Goal: Task Accomplishment & Management: Complete application form

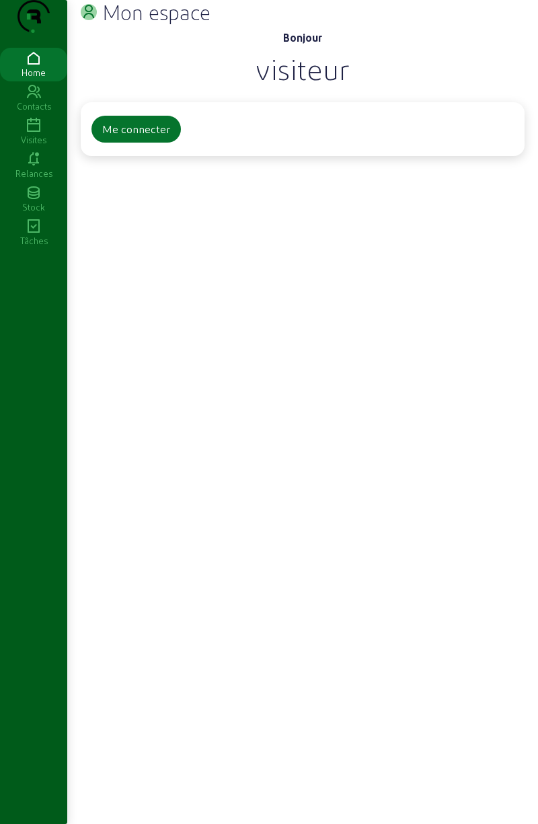
click at [145, 137] on div "Me connecter" at bounding box center [136, 129] width 68 height 16
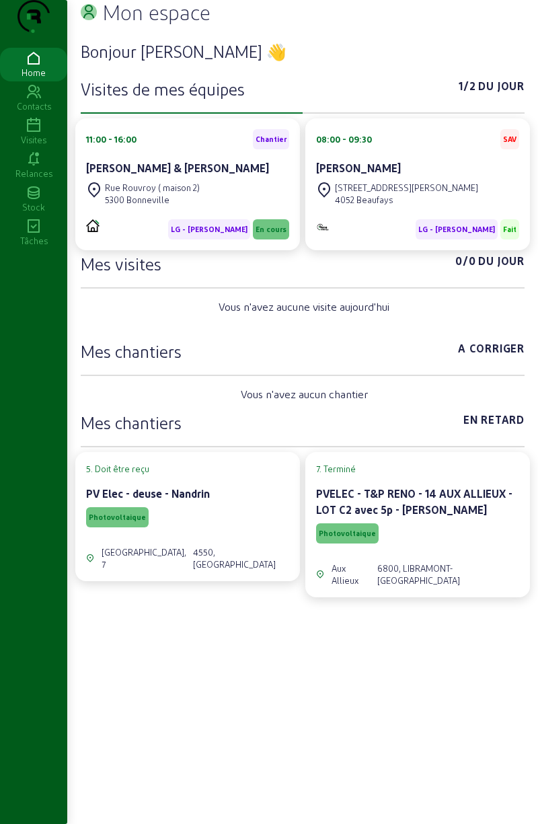
click at [136, 206] on div "5300 Bonneville" at bounding box center [152, 200] width 95 height 12
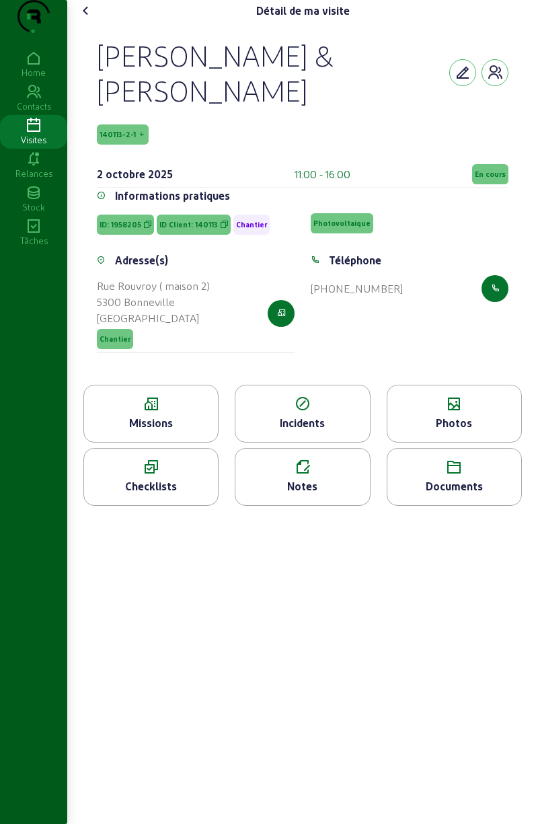
click at [141, 476] on icon at bounding box center [151, 467] width 134 height 16
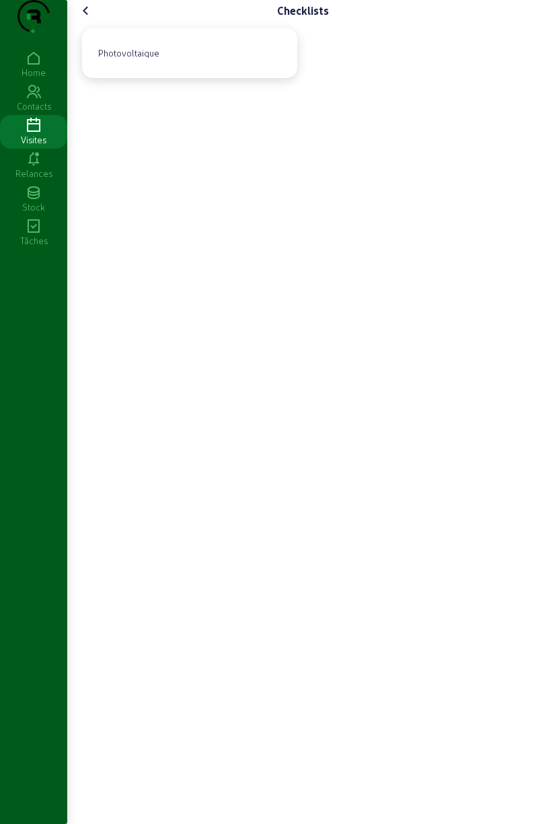
click at [136, 65] on div "Photovoltaique" at bounding box center [129, 53] width 72 height 23
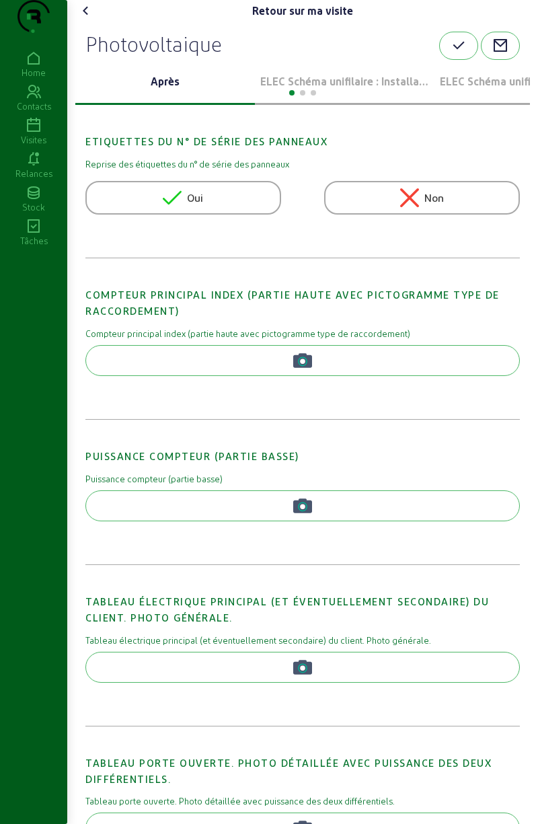
click at [379, 89] on p "ELEC Schéma unifilaire : Installation 1" at bounding box center [344, 81] width 169 height 16
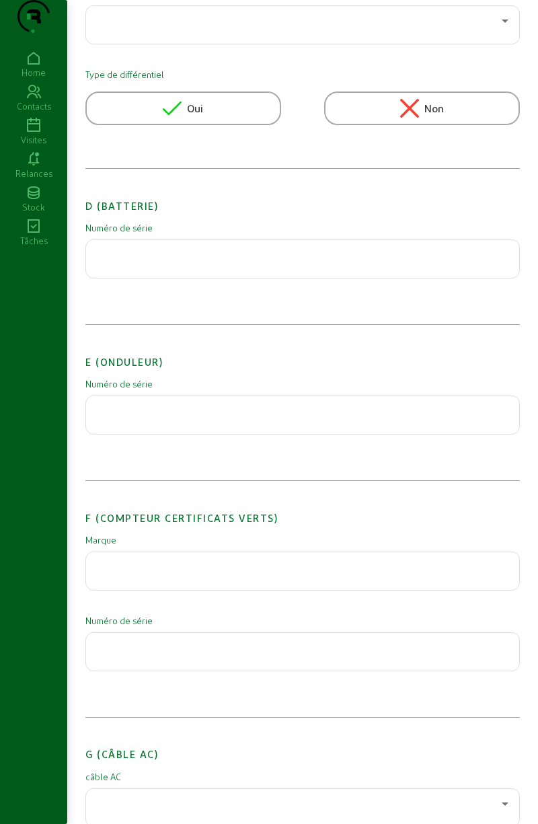
scroll to position [1114, 0]
click at [137, 419] on input "text" at bounding box center [303, 411] width 412 height 16
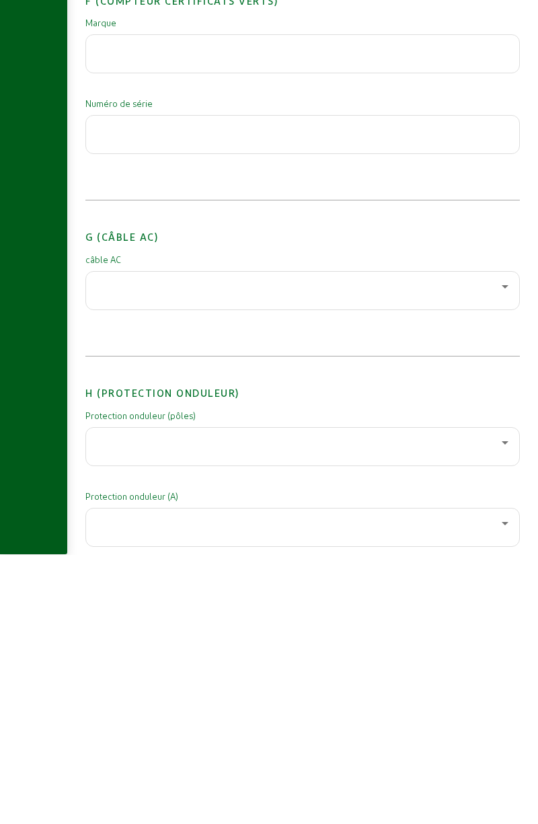
type input "3017317186"
click at [287, 564] on div at bounding box center [299, 556] width 405 height 16
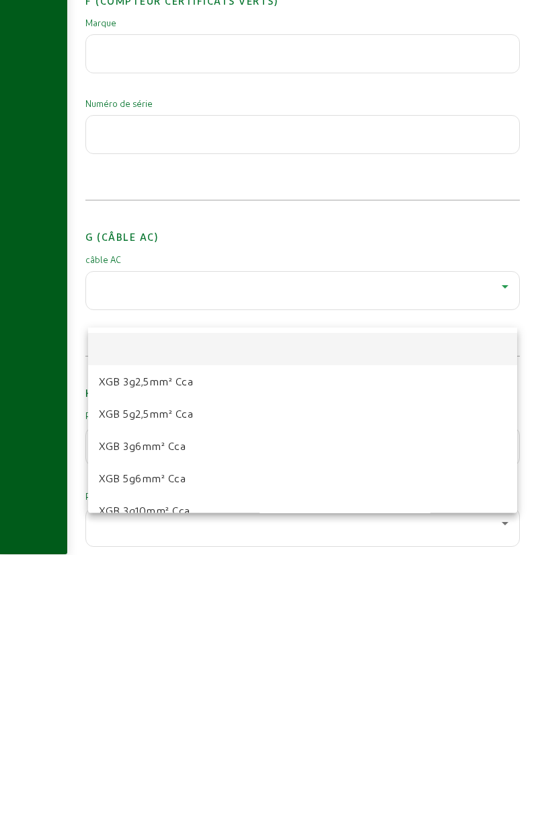
scroll to position [1361, 0]
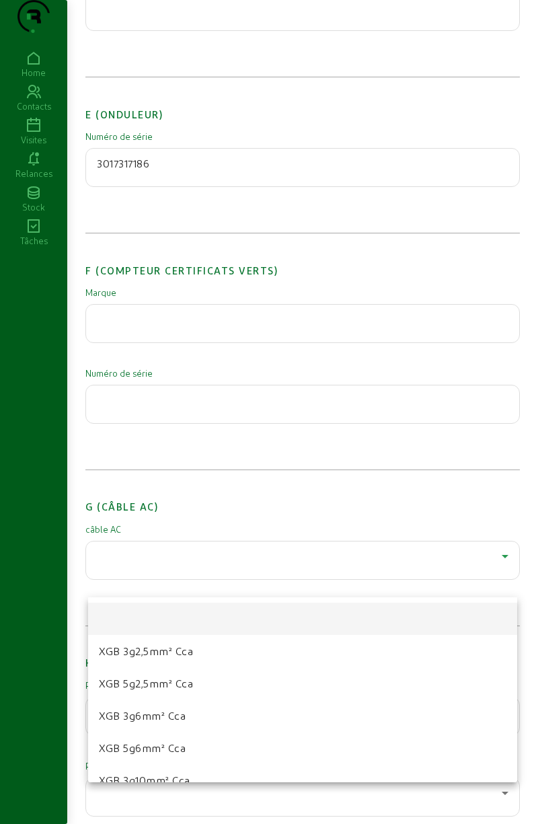
click at [204, 654] on mat-option "XGB 3g2,5mm² Cca" at bounding box center [302, 651] width 429 height 32
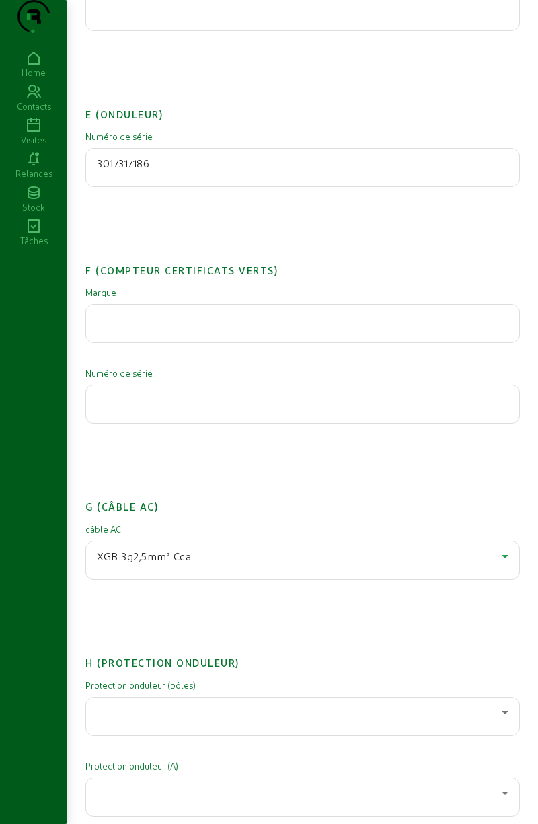
click at [198, 720] on div at bounding box center [299, 712] width 405 height 16
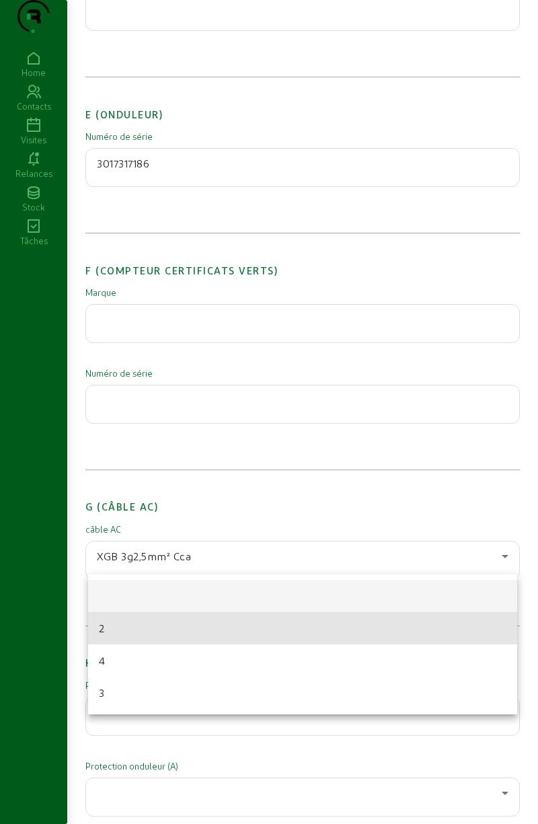
click at [173, 627] on mat-option "2" at bounding box center [302, 628] width 429 height 32
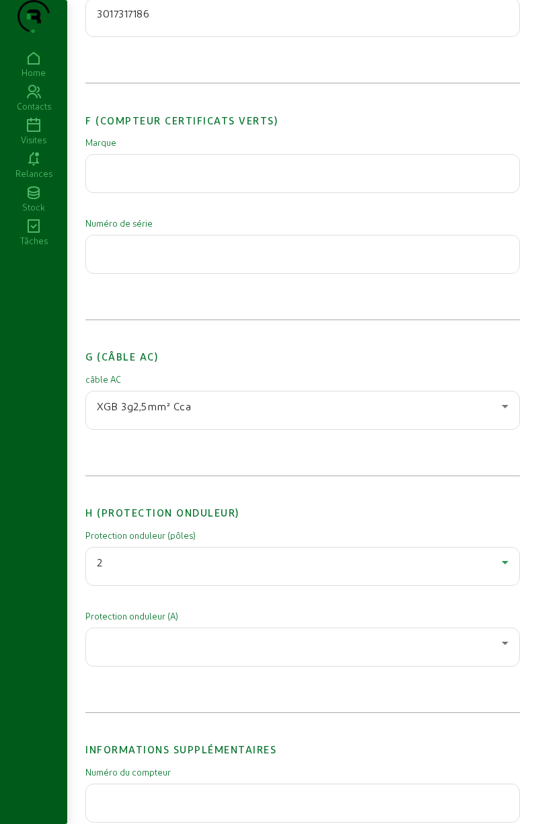
scroll to position [1513, 0]
click at [199, 650] on div at bounding box center [299, 642] width 405 height 16
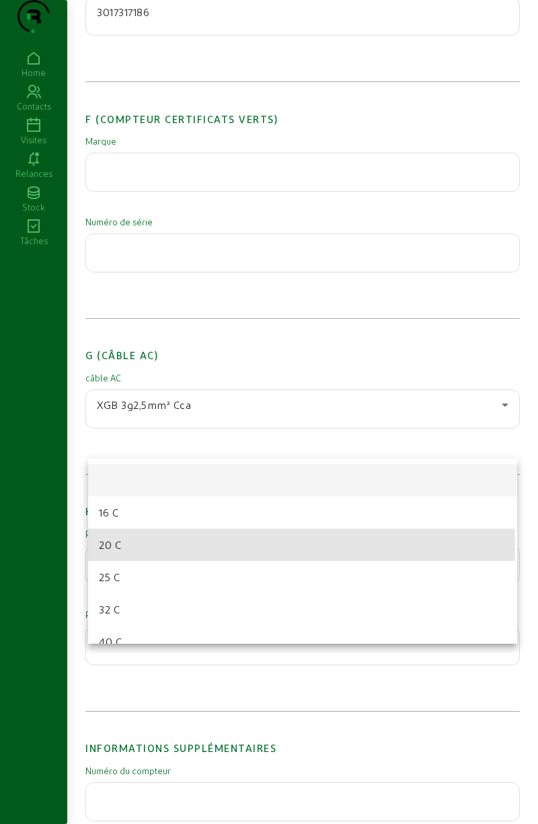
click at [163, 549] on mat-option "20 C" at bounding box center [302, 545] width 429 height 32
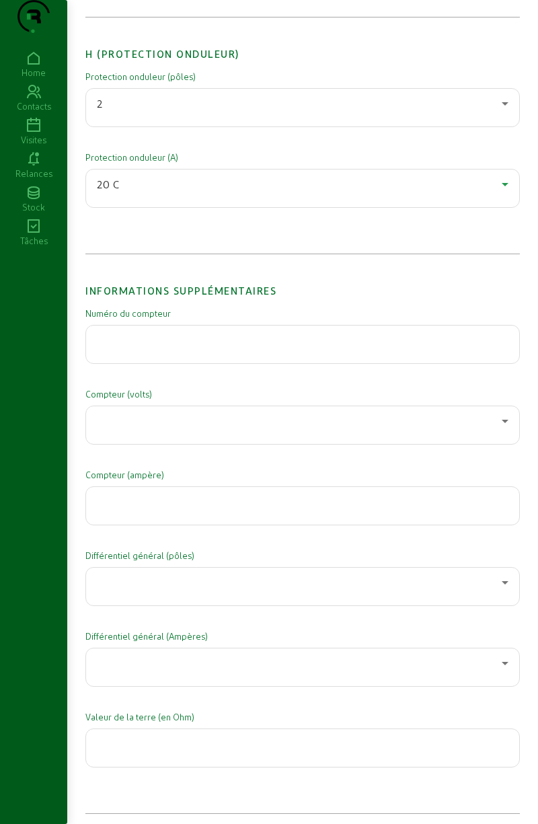
scroll to position [1982, 0]
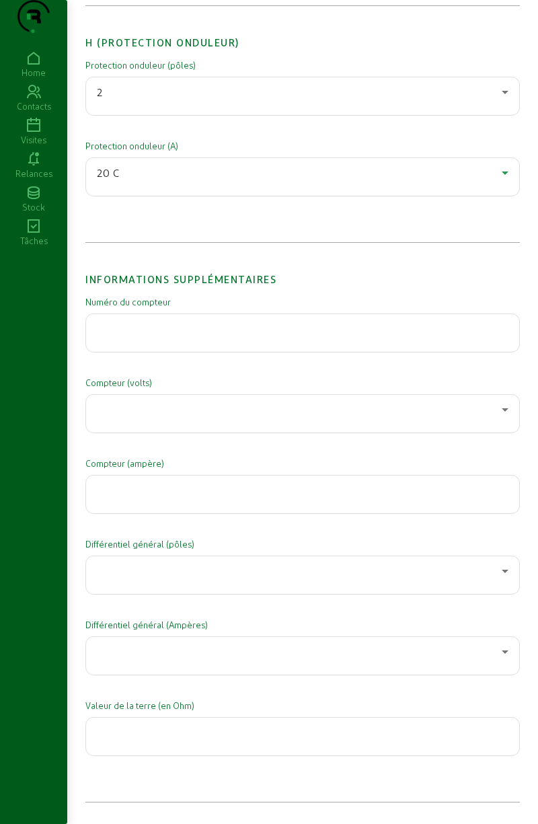
click at [351, 337] on input "text" at bounding box center [303, 329] width 412 height 16
type input "92314033"
click at [288, 418] on div at bounding box center [299, 410] width 405 height 16
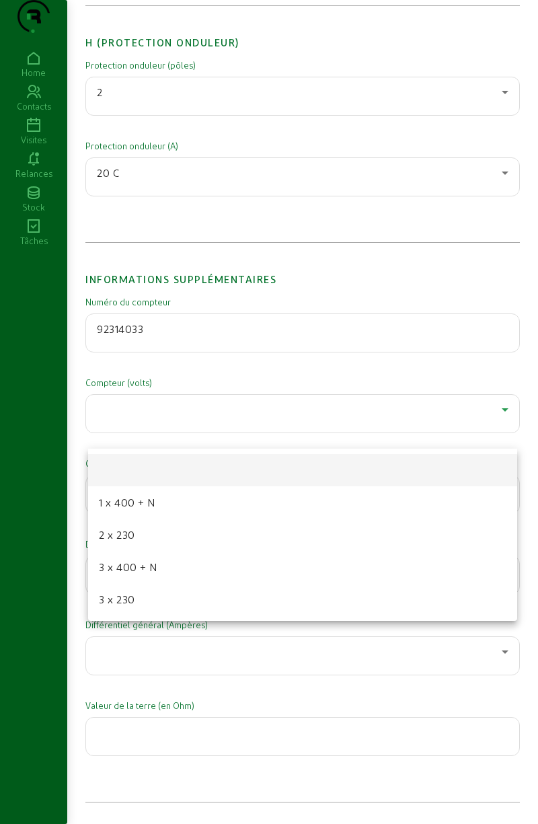
click at [185, 570] on mat-option "3 x 400 + N" at bounding box center [302, 567] width 429 height 32
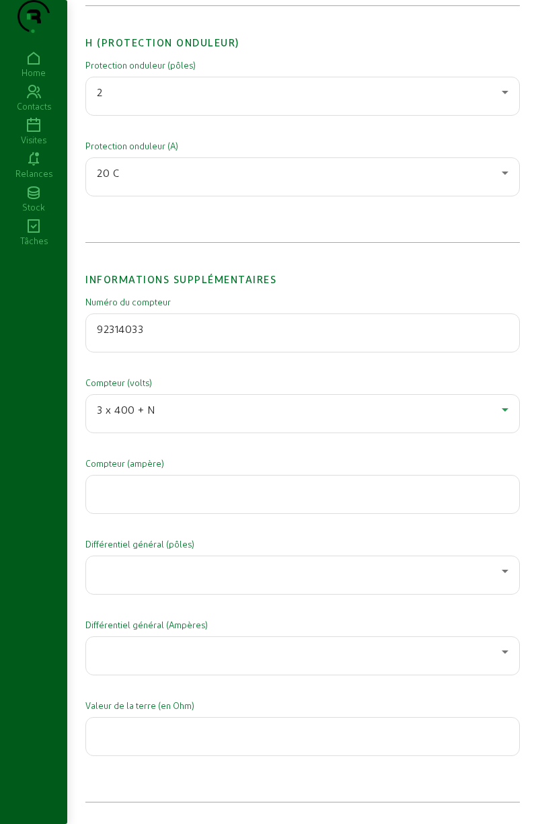
click at [233, 498] on input "number" at bounding box center [303, 490] width 412 height 16
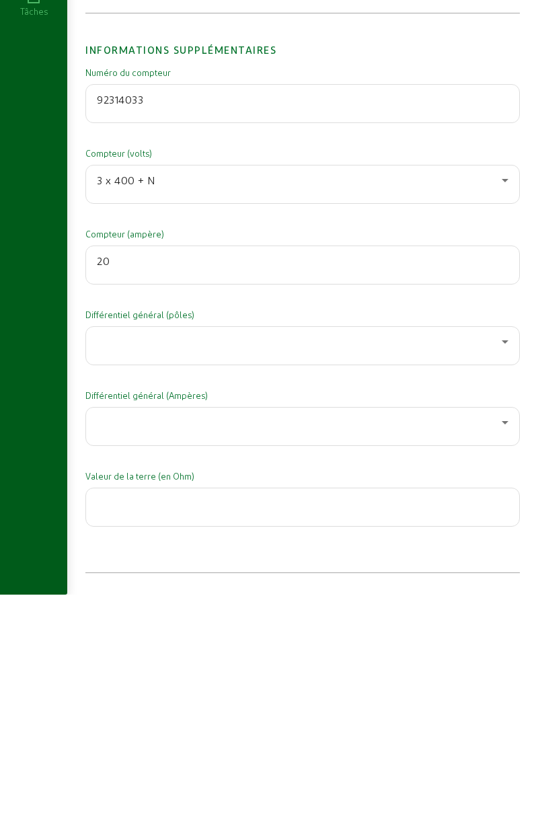
type input "20"
click at [363, 579] on div at bounding box center [299, 571] width 405 height 16
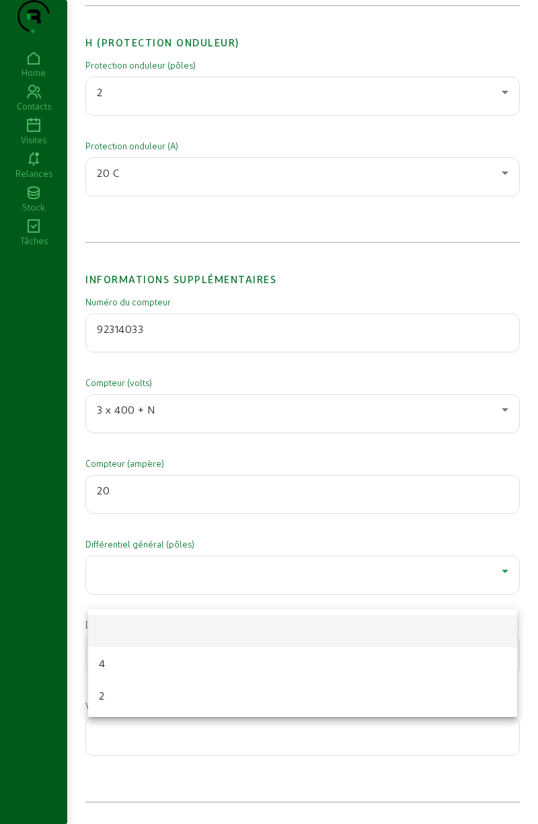
click at [191, 670] on mat-option "4" at bounding box center [302, 663] width 429 height 32
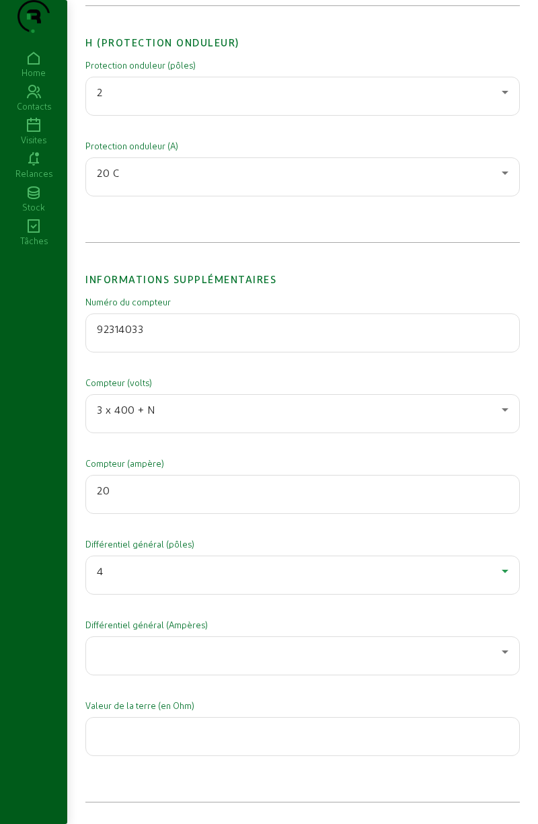
click at [252, 674] on div at bounding box center [303, 656] width 412 height 38
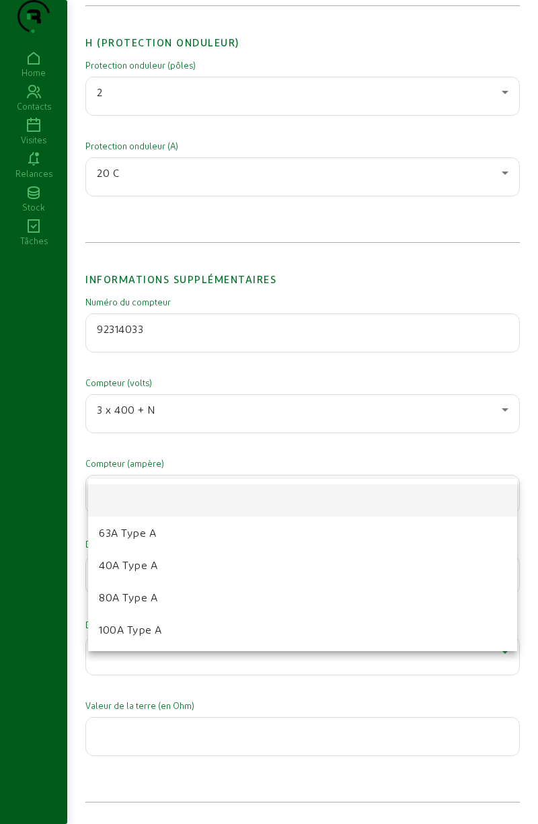
click at [199, 562] on mat-option "40A Type A" at bounding box center [302, 565] width 429 height 32
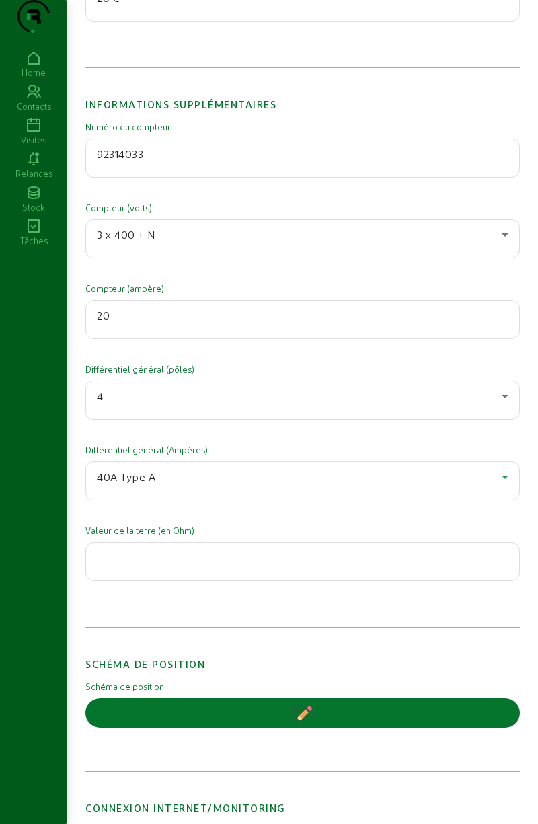
click at [321, 566] on input "number" at bounding box center [303, 558] width 412 height 16
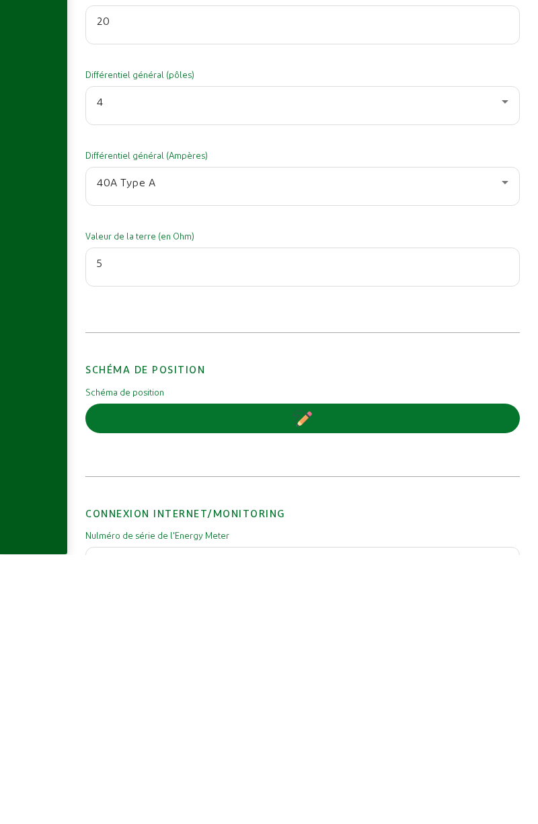
type input "5"
click at [130, 602] on div "Informations supplémentaires Numéro du compteur 92314033 Compteur (volts) 3 x 4…" at bounding box center [302, 326] width 435 height 551
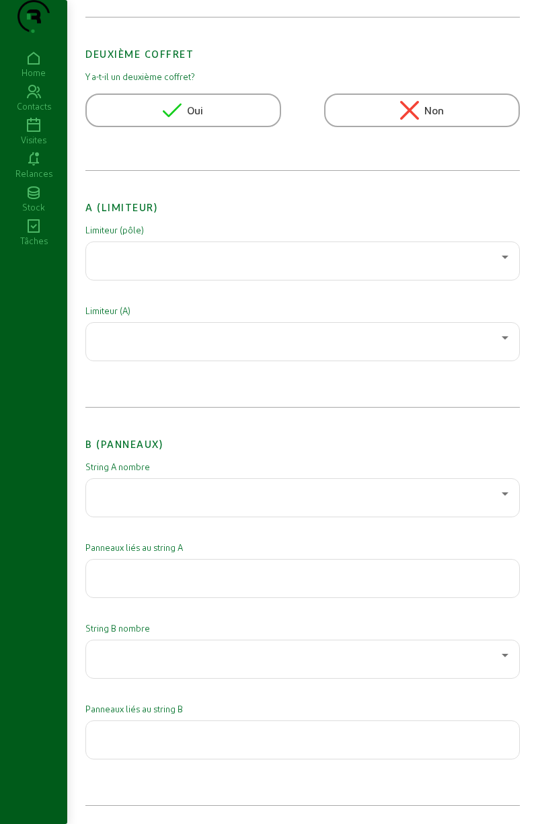
scroll to position [0, 0]
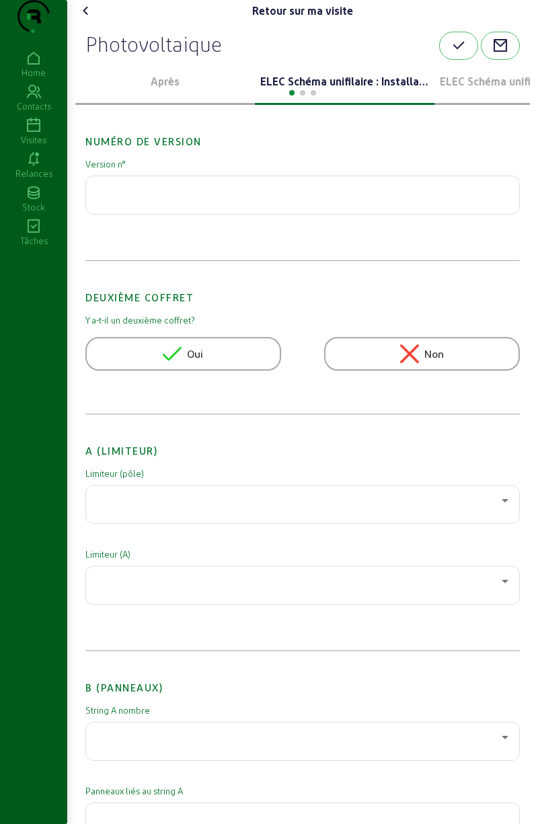
click at [440, 60] on button "button" at bounding box center [458, 46] width 39 height 28
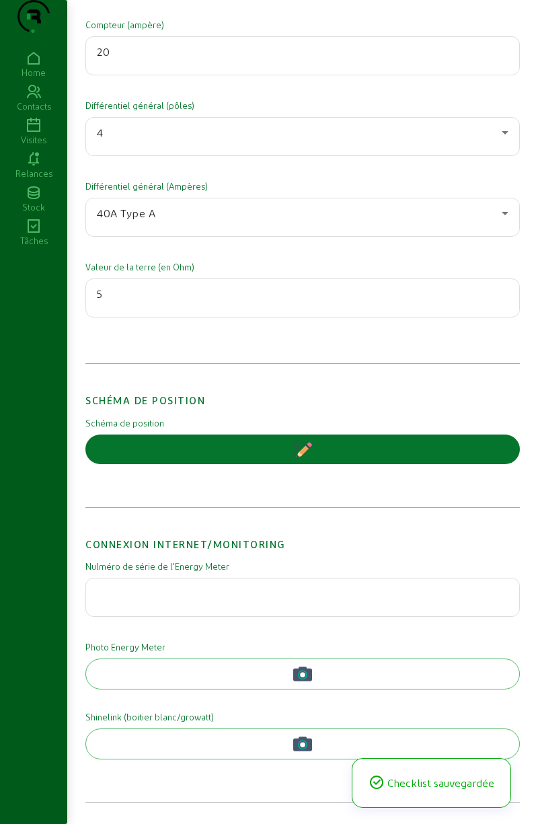
scroll to position [2432, 0]
click at [139, 452] on button "button" at bounding box center [302, 450] width 435 height 30
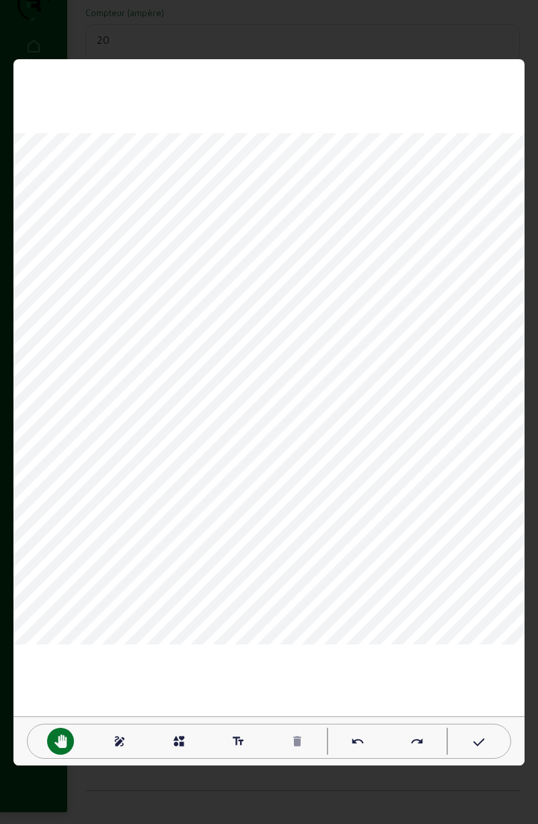
scroll to position [0, 0]
click at [245, 741] on div "text_fields" at bounding box center [238, 741] width 27 height 27
type textarea "onduleur"
type textarea "TD"
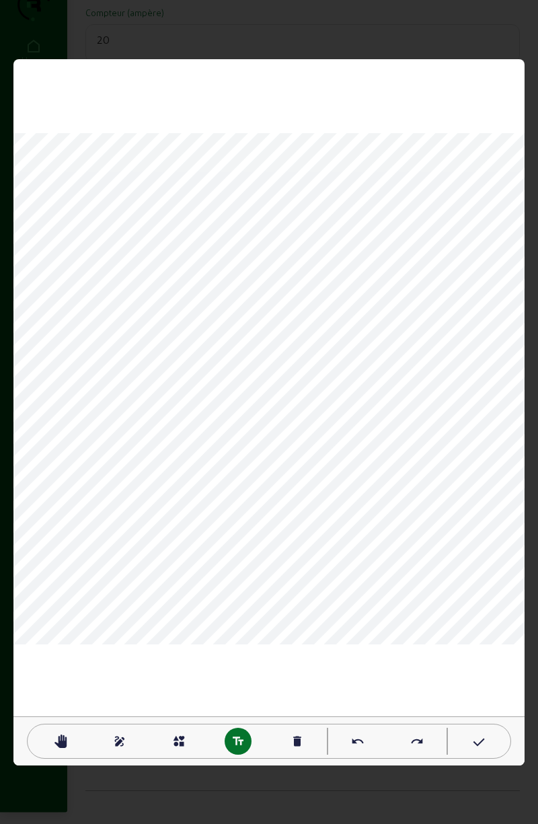
type textarea "buanderie"
type textarea "hall"
type textarea "compteur"
type textarea "terre"
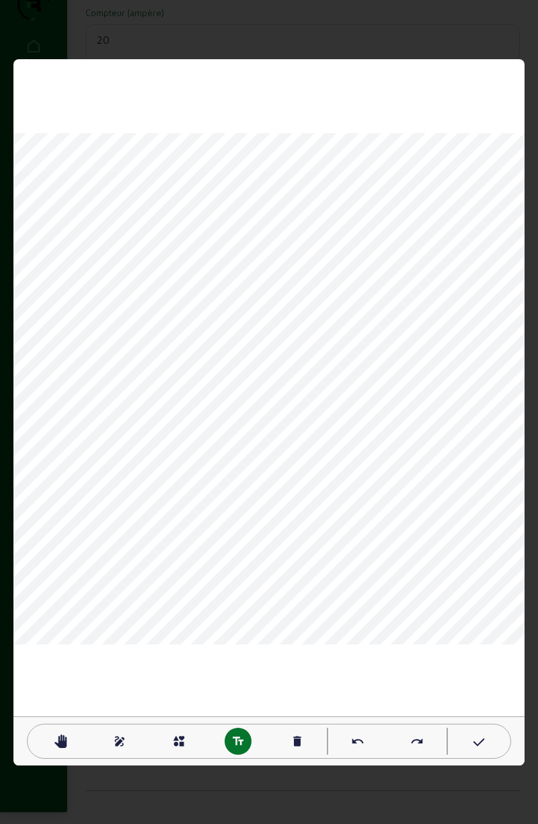
click at [355, 739] on mat-icon "undo" at bounding box center [357, 741] width 13 height 13
click at [361, 739] on mat-icon "undo" at bounding box center [357, 741] width 13 height 13
click at [359, 743] on mat-icon "undo" at bounding box center [357, 741] width 13 height 13
click at [420, 740] on mat-icon "redo" at bounding box center [416, 741] width 13 height 13
click at [416, 743] on mat-icon "redo" at bounding box center [416, 741] width 13 height 13
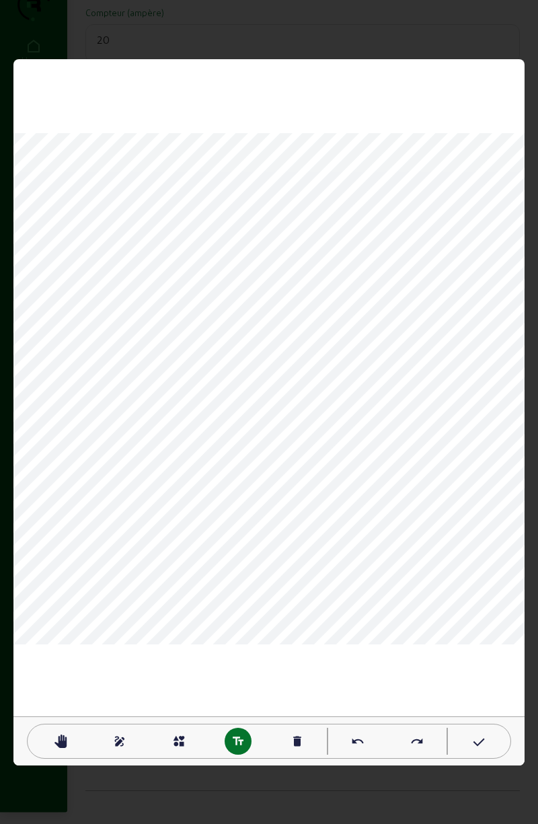
click at [358, 744] on mat-icon "undo" at bounding box center [357, 741] width 13 height 13
click at [364, 739] on mat-icon "undo" at bounding box center [357, 741] width 13 height 13
click at [171, 739] on div "interests" at bounding box center [178, 741] width 27 height 27
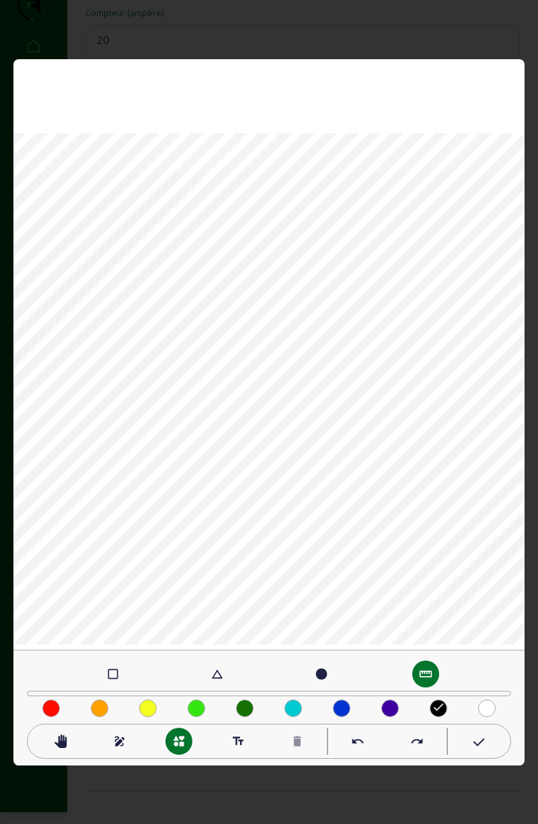
click at [115, 672] on mat-icon "check_box_outline_blank" at bounding box center [112, 673] width 13 height 13
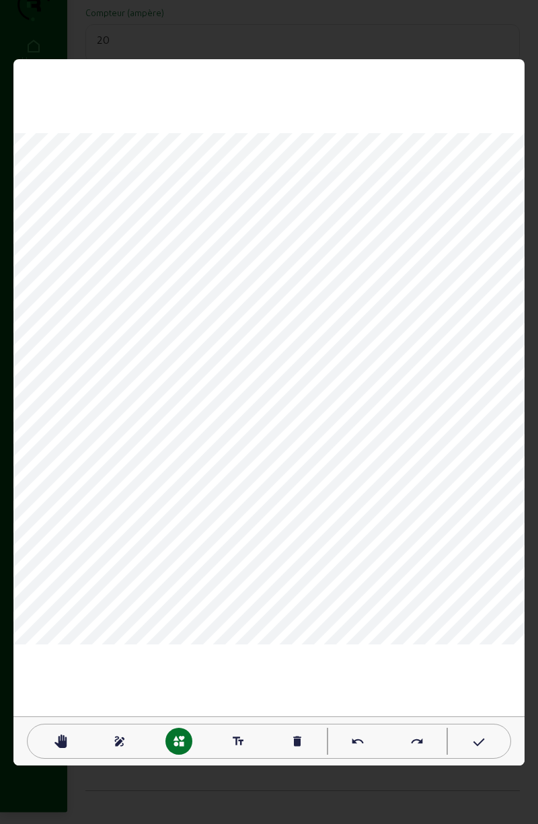
click at [484, 744] on icon at bounding box center [477, 743] width 13 height 16
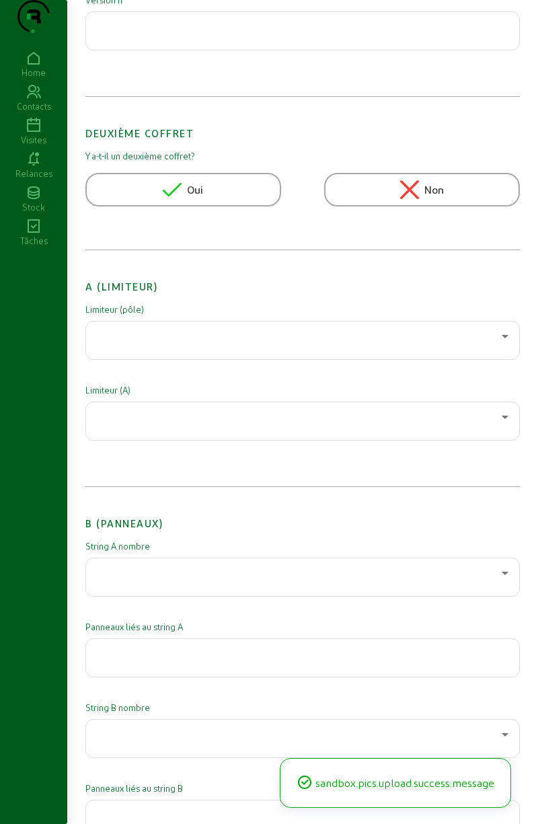
scroll to position [0, 0]
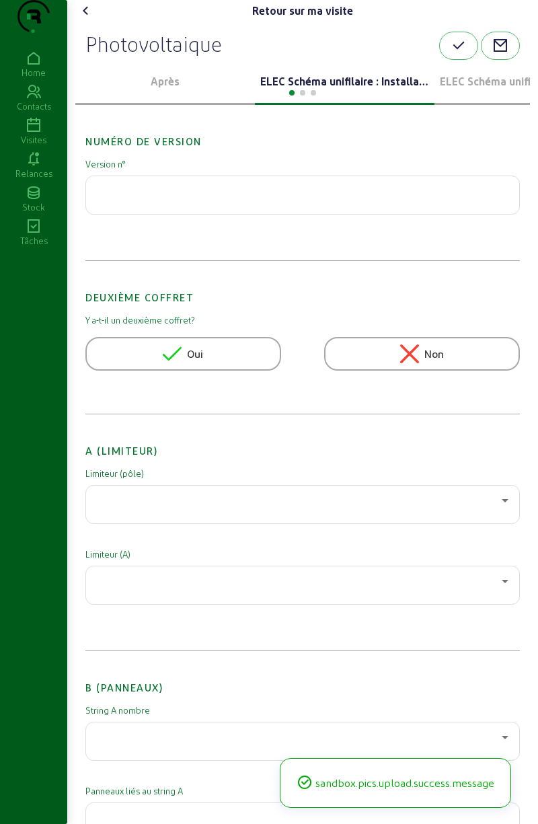
click at [457, 54] on icon "button" at bounding box center [459, 46] width 16 height 16
